Goal: Check status: Check status

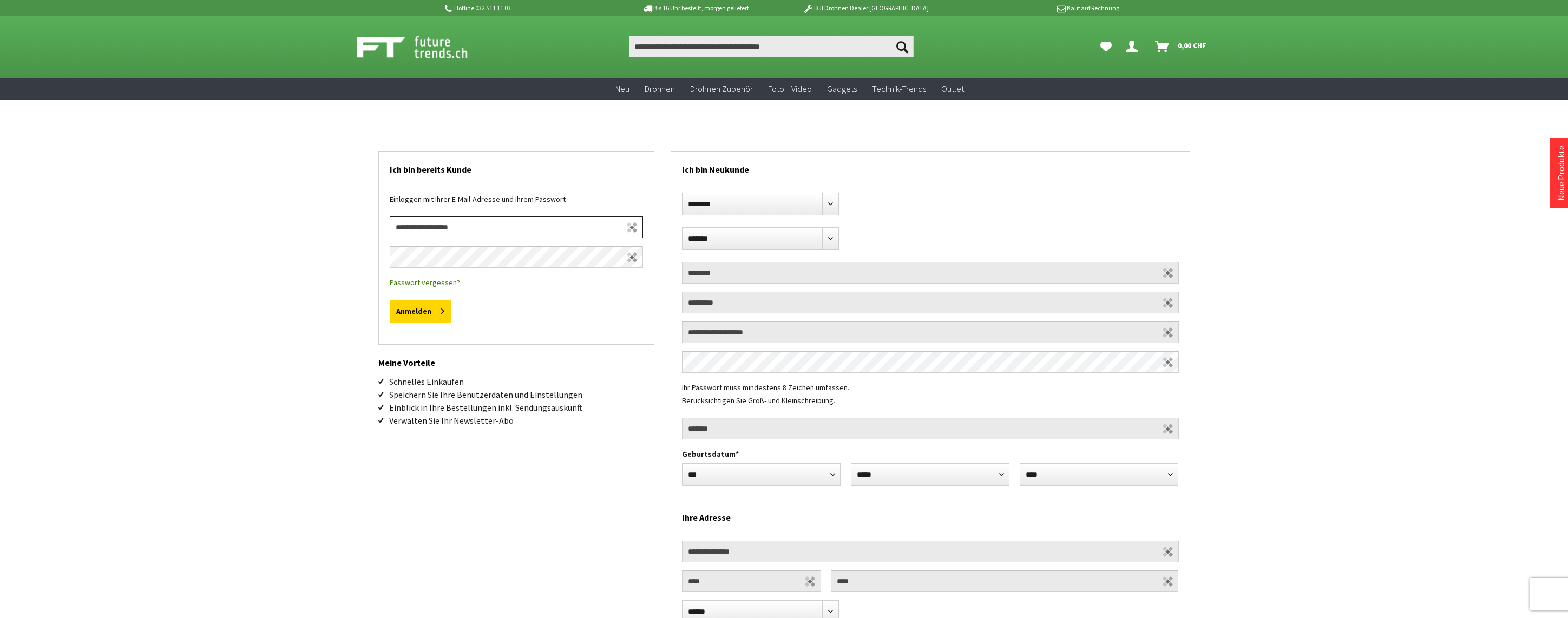
click at [459, 231] on input "email" at bounding box center [517, 227] width 254 height 21
type input "**********"
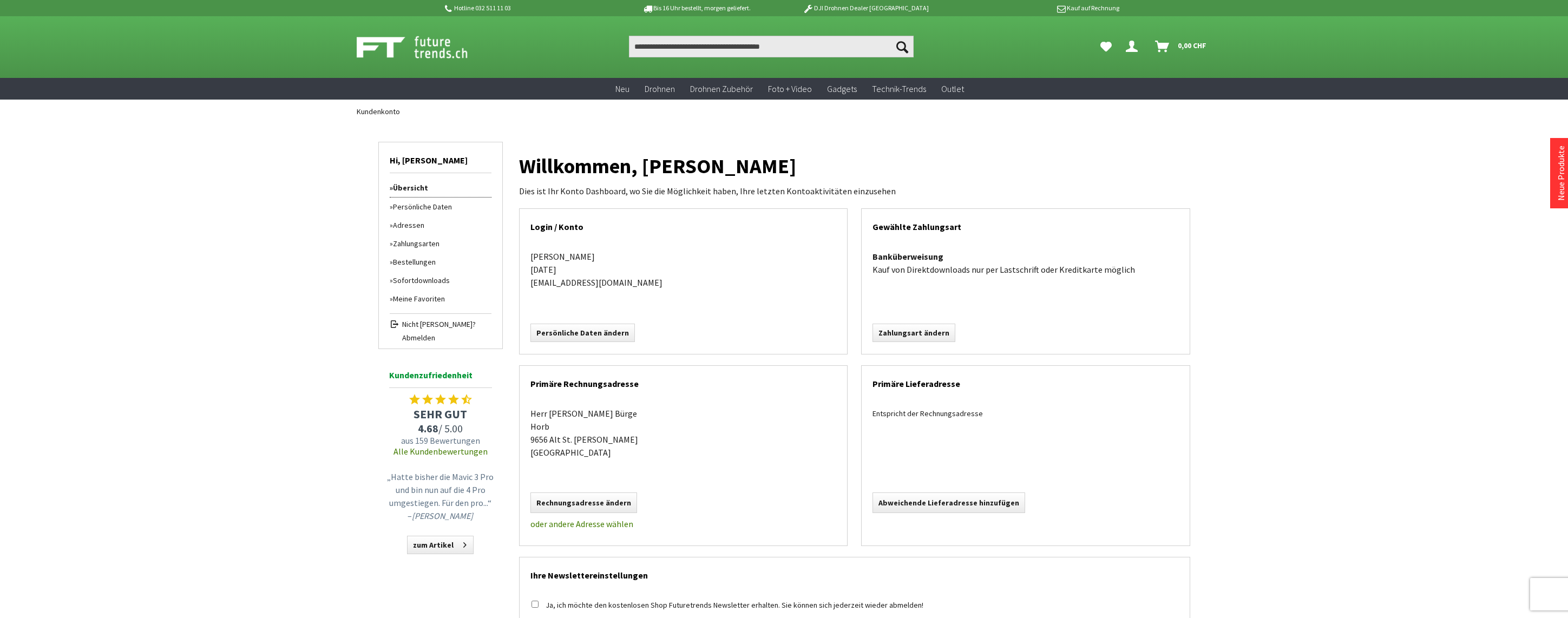
click at [416, 261] on link "Bestellungen" at bounding box center [440, 261] width 102 height 18
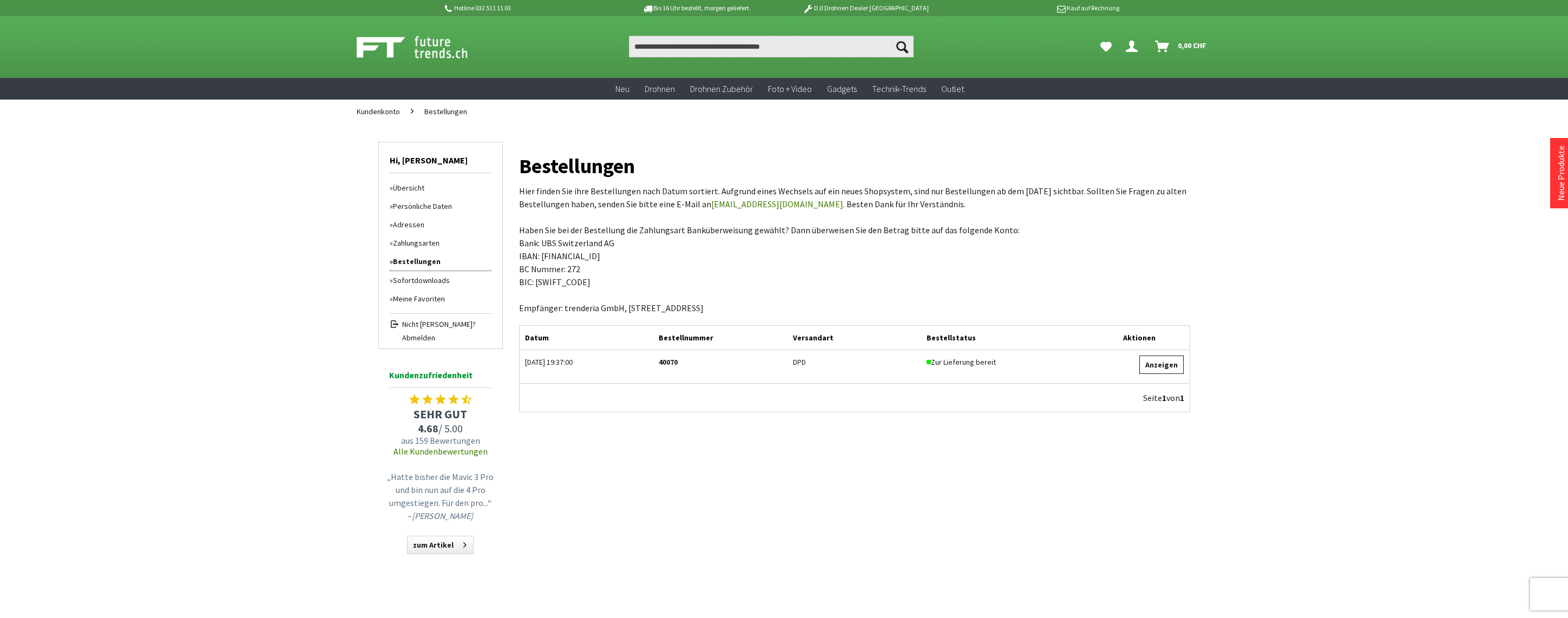
click at [1165, 368] on link "Anzeigen" at bounding box center [1162, 364] width 44 height 18
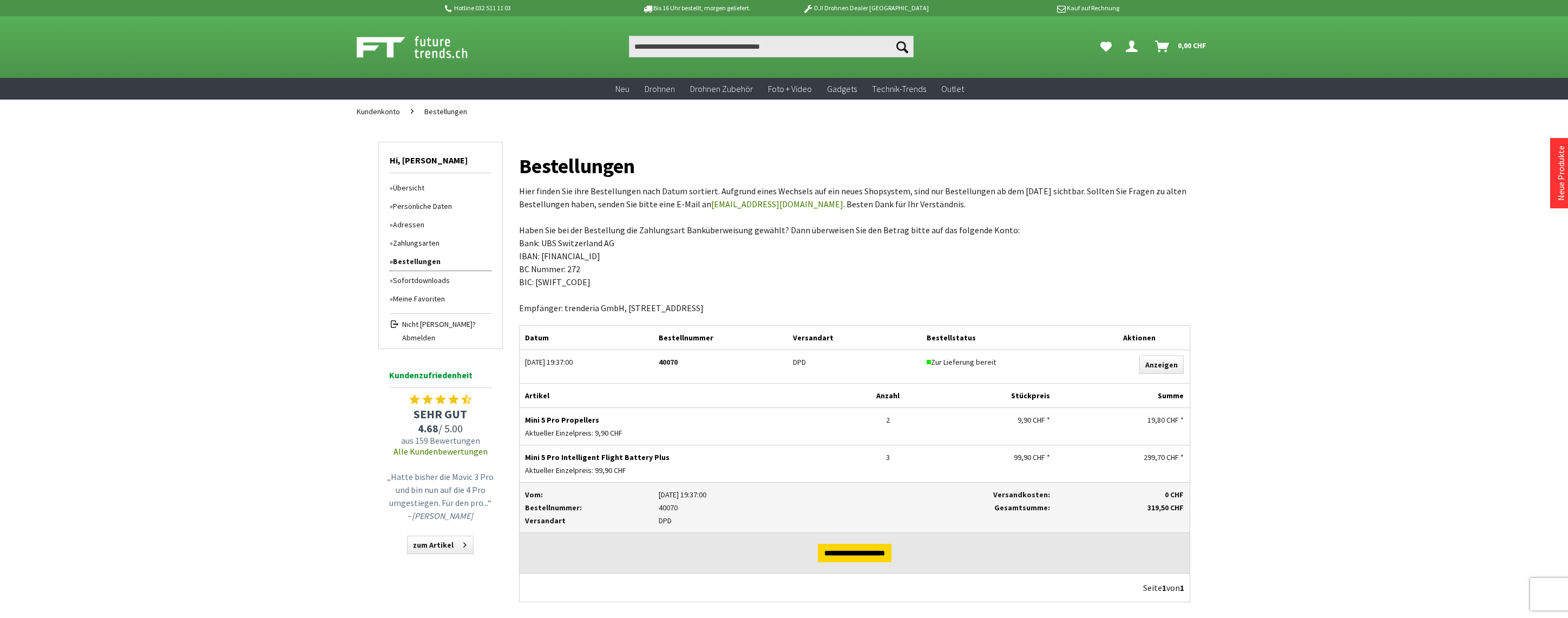
click at [562, 461] on p "Mini 5 Pro Intelligent Flight Battery Plus" at bounding box center [688, 457] width 324 height 13
click at [562, 461] on p "Mini 5 Pro Intelligent Flight Battery Plus" at bounding box center [688, 457] width 324 height 13
click at [563, 460] on p "Mini 5 Pro Intelligent Flight Battery Plus" at bounding box center [688, 457] width 324 height 13
click at [564, 460] on p "Mini 5 Pro Intelligent Flight Battery Plus" at bounding box center [688, 457] width 324 height 13
click at [563, 459] on p "Mini 5 Pro Intelligent Flight Battery Plus" at bounding box center [688, 457] width 324 height 13
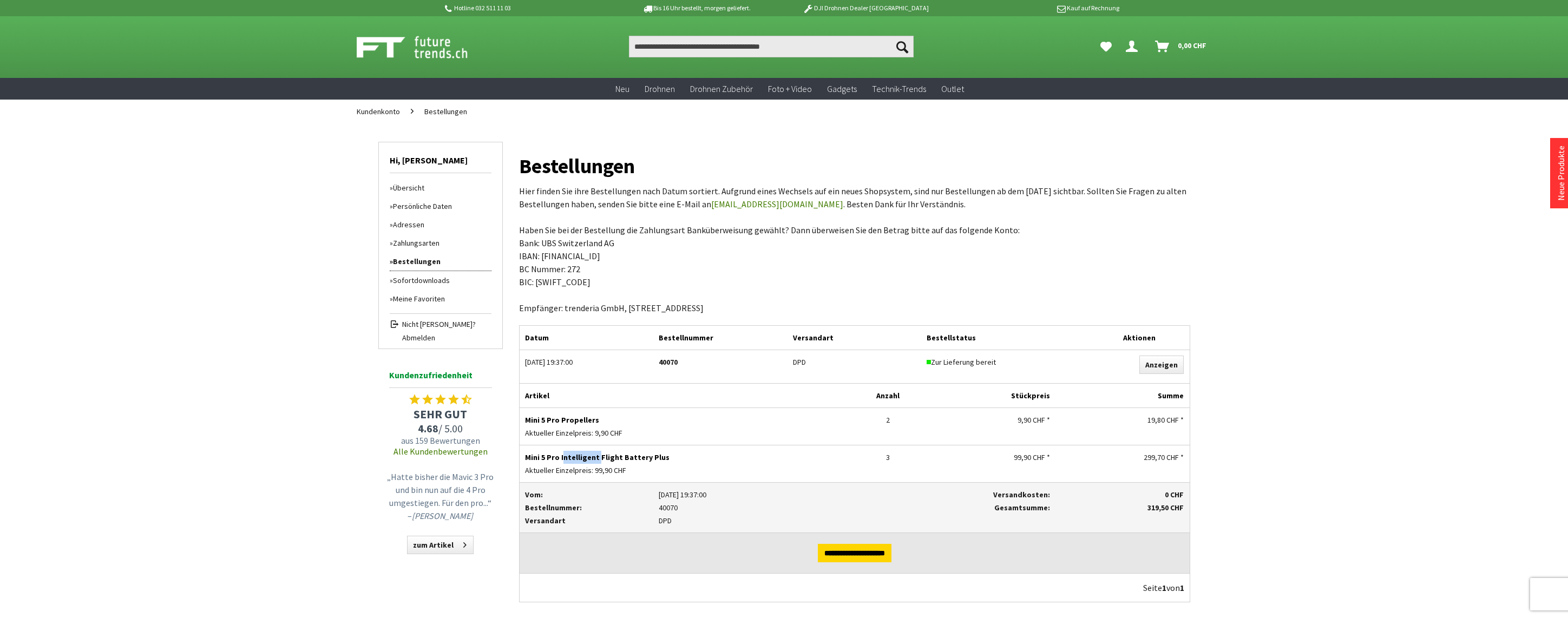
click at [564, 459] on p "Mini 5 Pro Intelligent Flight Battery Plus" at bounding box center [688, 457] width 324 height 13
click at [674, 449] on div "Mini 5 Pro Intelligent Flight Battery Plus Aktueller Einzelpreis: 99,90 CHF" at bounding box center [687, 464] width 335 height 37
drag, startPoint x: 674, startPoint y: 450, endPoint x: 524, endPoint y: 461, distance: 150.4
click at [524, 461] on div "Mini 5 Pro Intelligent Flight Battery Plus Aktueller Einzelpreis: 99,90 CHF" at bounding box center [687, 464] width 335 height 37
copy p "Mini 5 Pro Intelligent Flight Battery Plus"
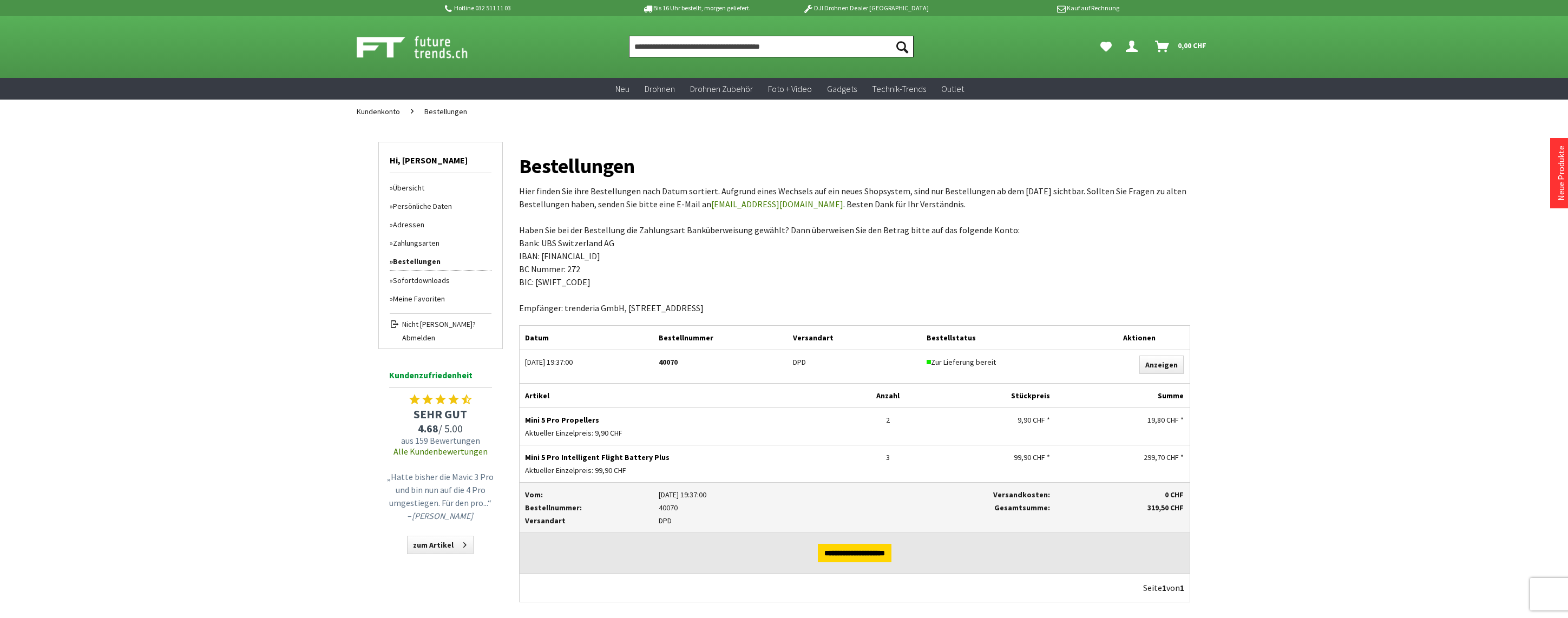
click at [739, 47] on input "Produkt, Marke, Kategorie, EAN, Artikelnummer…" at bounding box center [770, 46] width 284 height 21
paste input "**********"
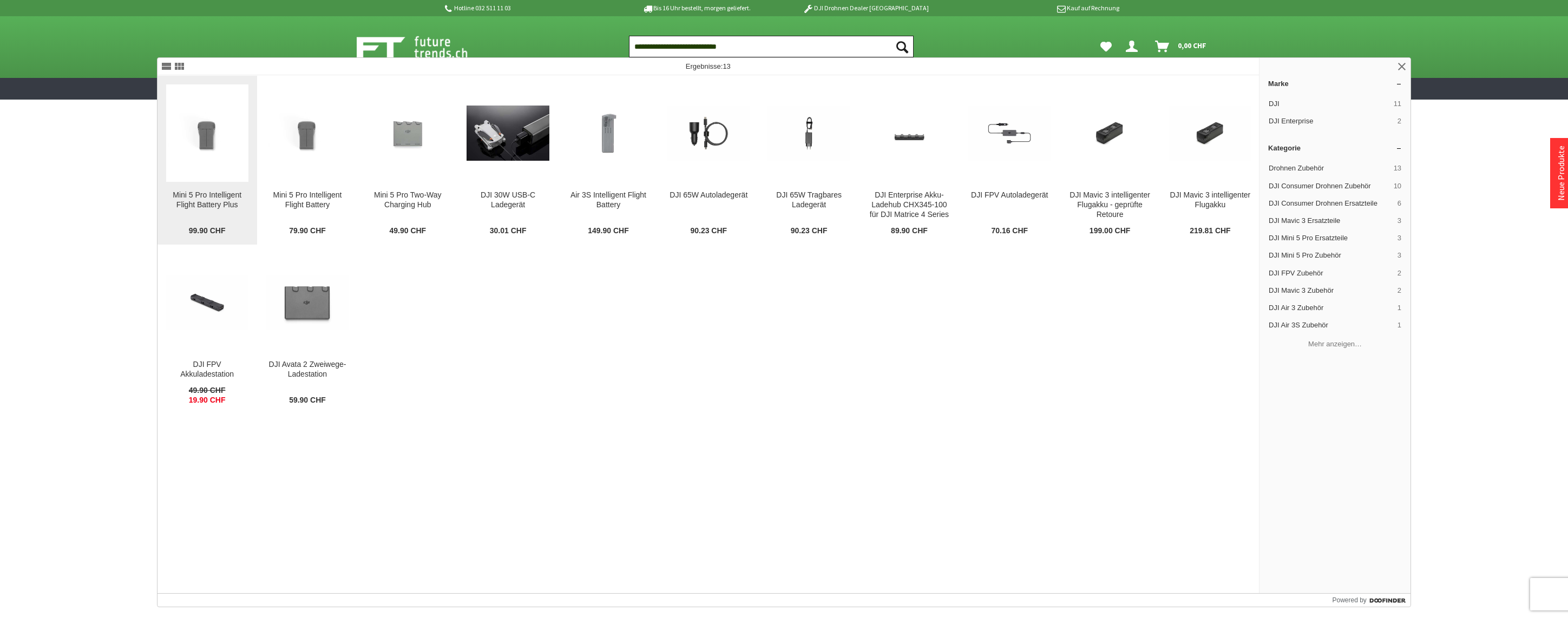
type input "**********"
click at [225, 161] on figure at bounding box center [207, 133] width 82 height 98
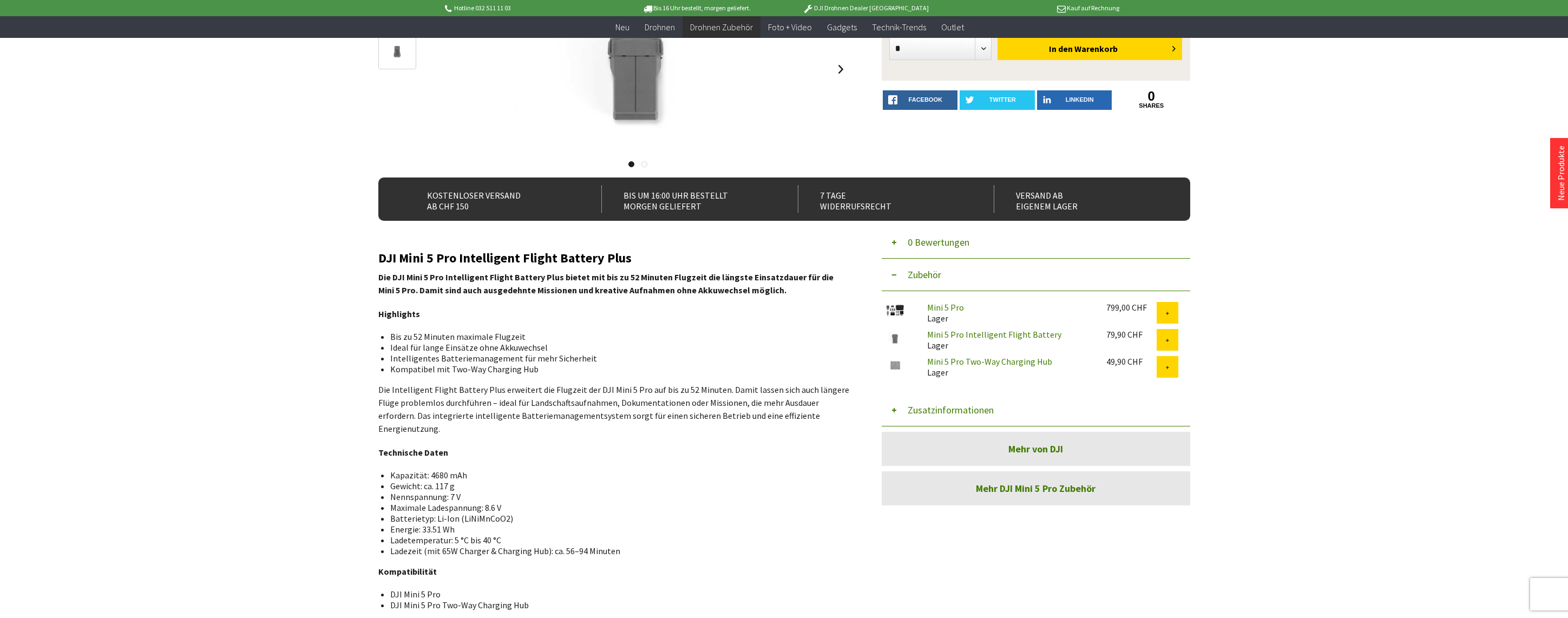
scroll to position [216, 0]
